Goal: Information Seeking & Learning: Check status

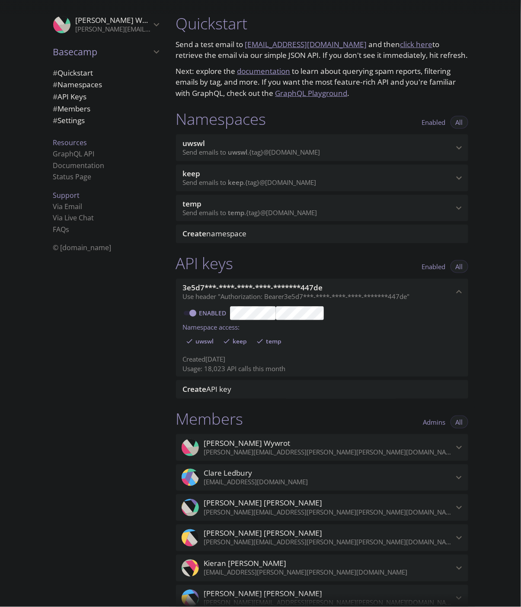
click at [228, 175] on span "keep" at bounding box center [318, 174] width 270 height 10
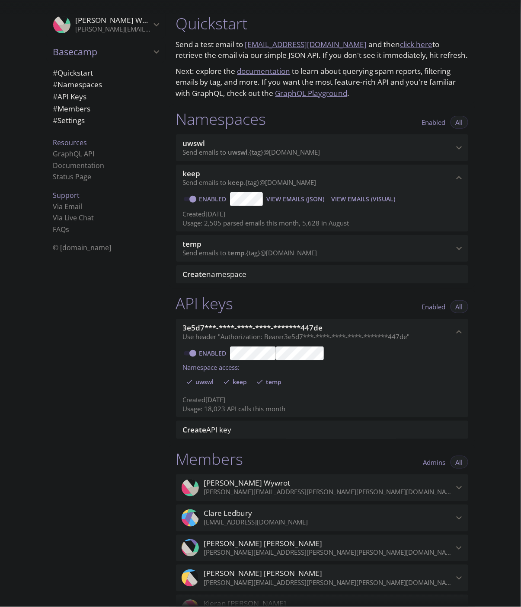
click at [343, 197] on span "View Emails (Visual)" at bounding box center [363, 199] width 64 height 10
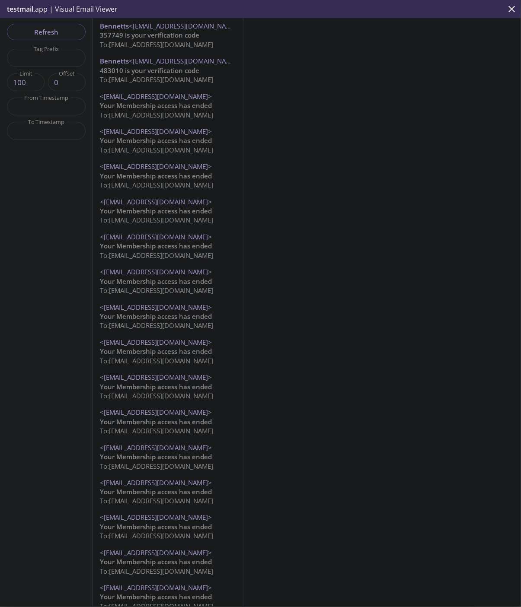
click at [140, 39] on span "357749 is your verification code" at bounding box center [149, 35] width 99 height 9
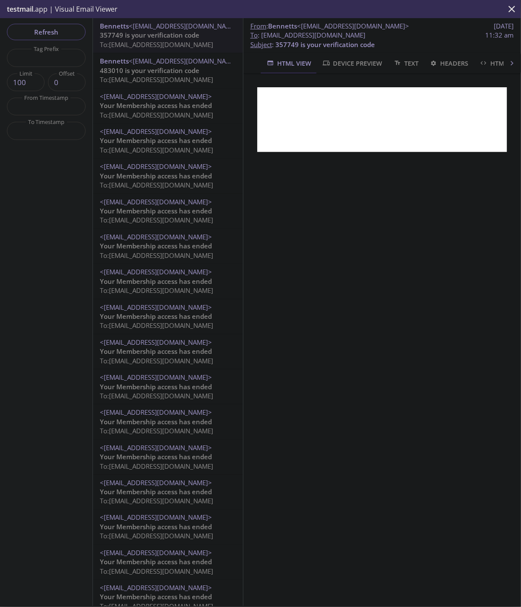
click at [294, 256] on div "From : [PERSON_NAME] <[EMAIL_ADDRESS][DOMAIN_NAME]> [DATE] To : [EMAIL_ADDRESS]…" at bounding box center [381, 312] width 277 height 588
click at [304, 226] on div "From : [PERSON_NAME] <[EMAIL_ADDRESS][DOMAIN_NAME]> [DATE] To : [EMAIL_ADDRESS]…" at bounding box center [381, 312] width 277 height 588
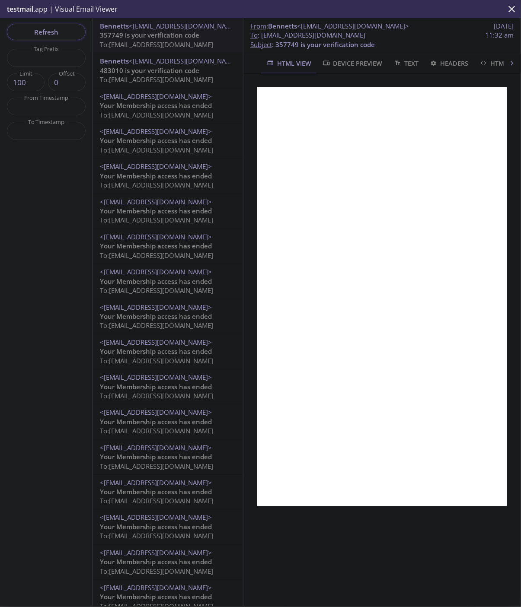
click at [54, 24] on button "Refresh" at bounding box center [46, 32] width 79 height 16
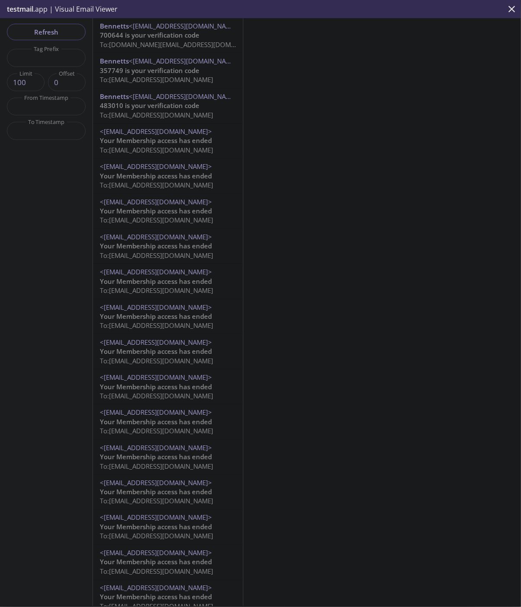
click at [148, 38] on span "700644 is your verification code" at bounding box center [149, 35] width 99 height 9
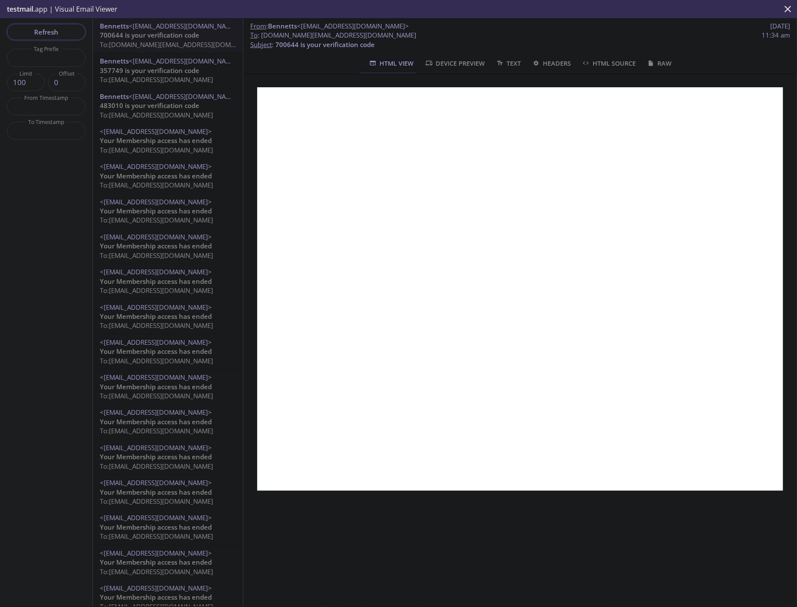
click at [67, 34] on span "Refresh" at bounding box center [46, 31] width 65 height 11
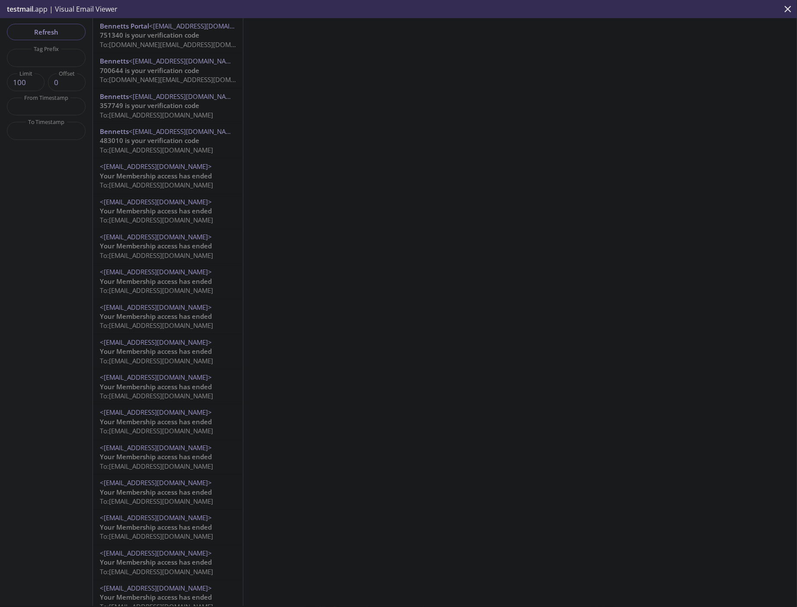
click at [152, 45] on span "To: [DOMAIN_NAME][EMAIL_ADDRESS][DOMAIN_NAME]" at bounding box center [182, 44] width 164 height 9
